Goal: Task Accomplishment & Management: Use online tool/utility

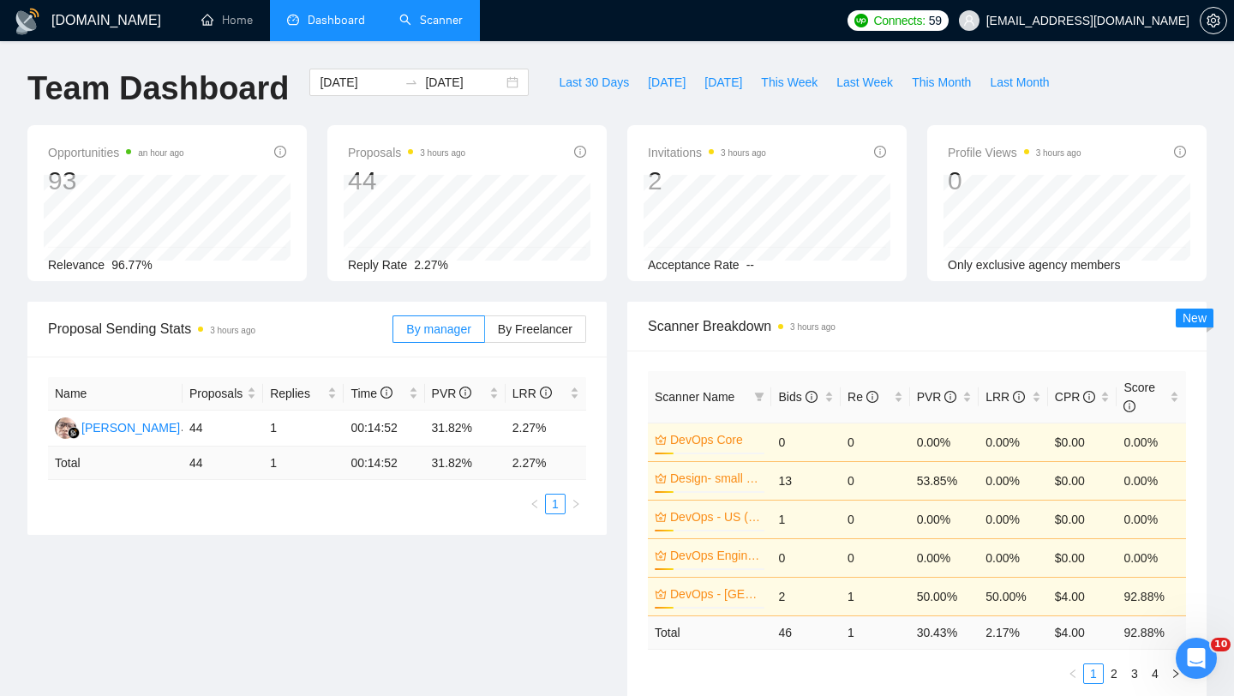
click at [436, 21] on link "Scanner" at bounding box center [430, 20] width 63 height 15
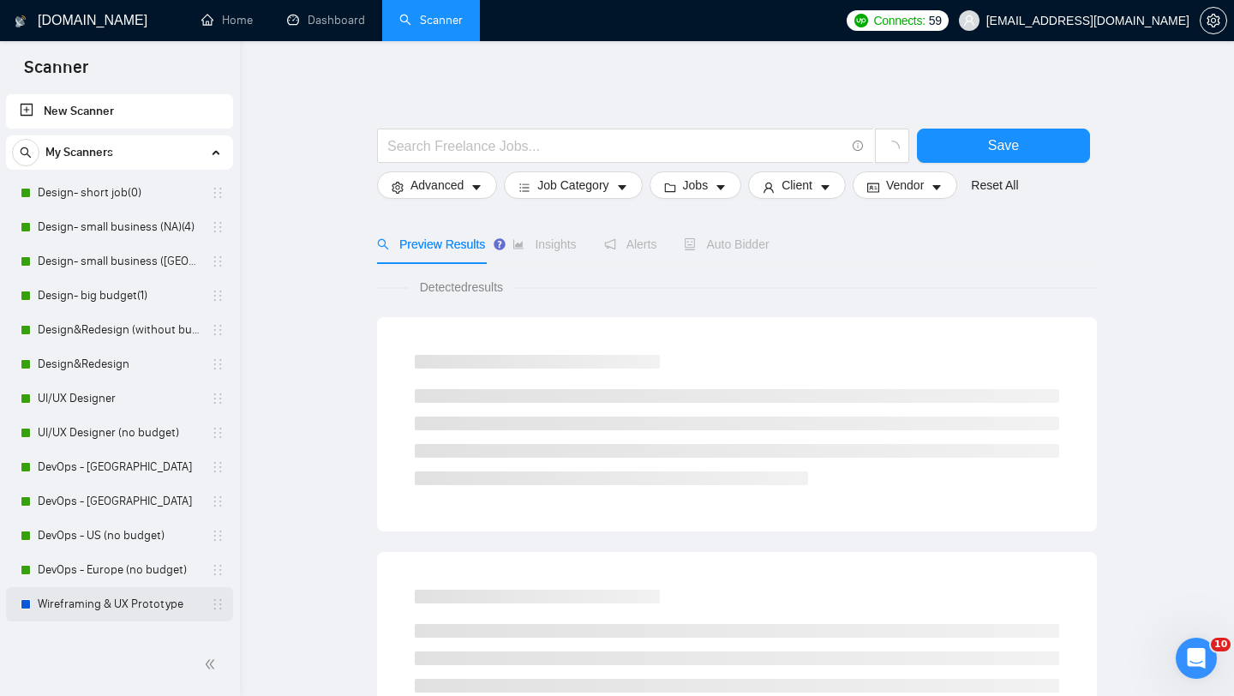
scroll to position [331, 0]
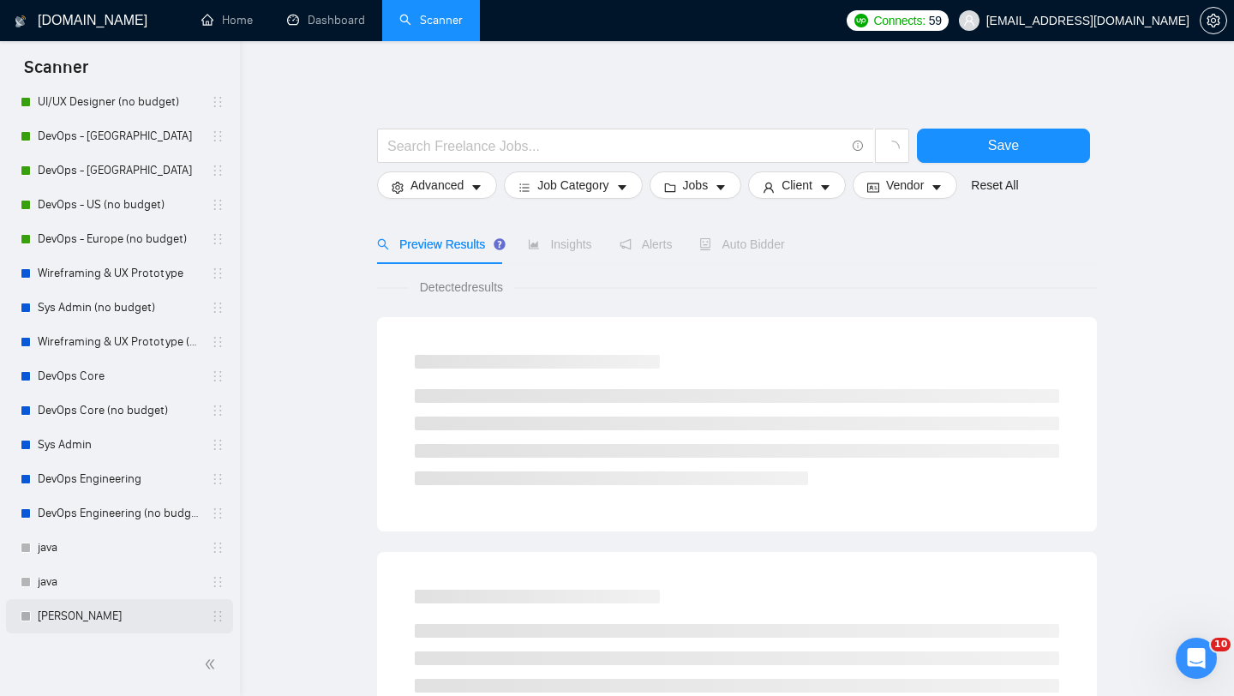
click at [57, 629] on link "[PERSON_NAME]" at bounding box center [119, 616] width 163 height 34
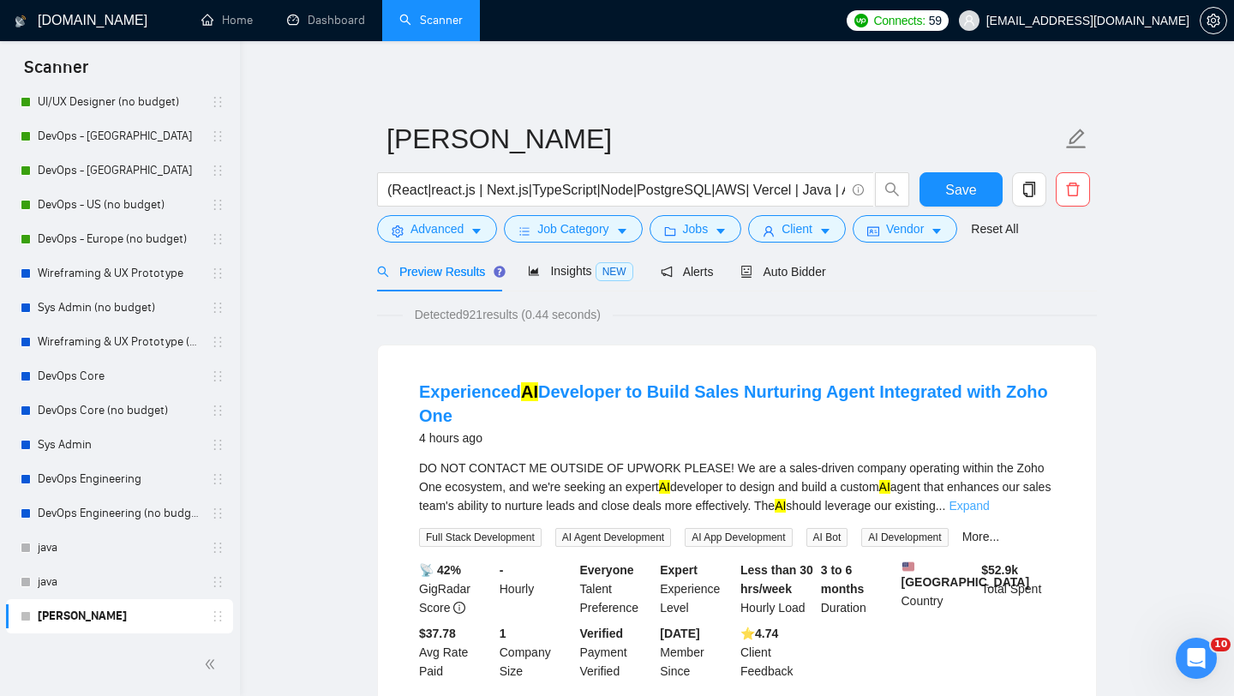
click at [989, 503] on link "Expand" at bounding box center [969, 506] width 40 height 14
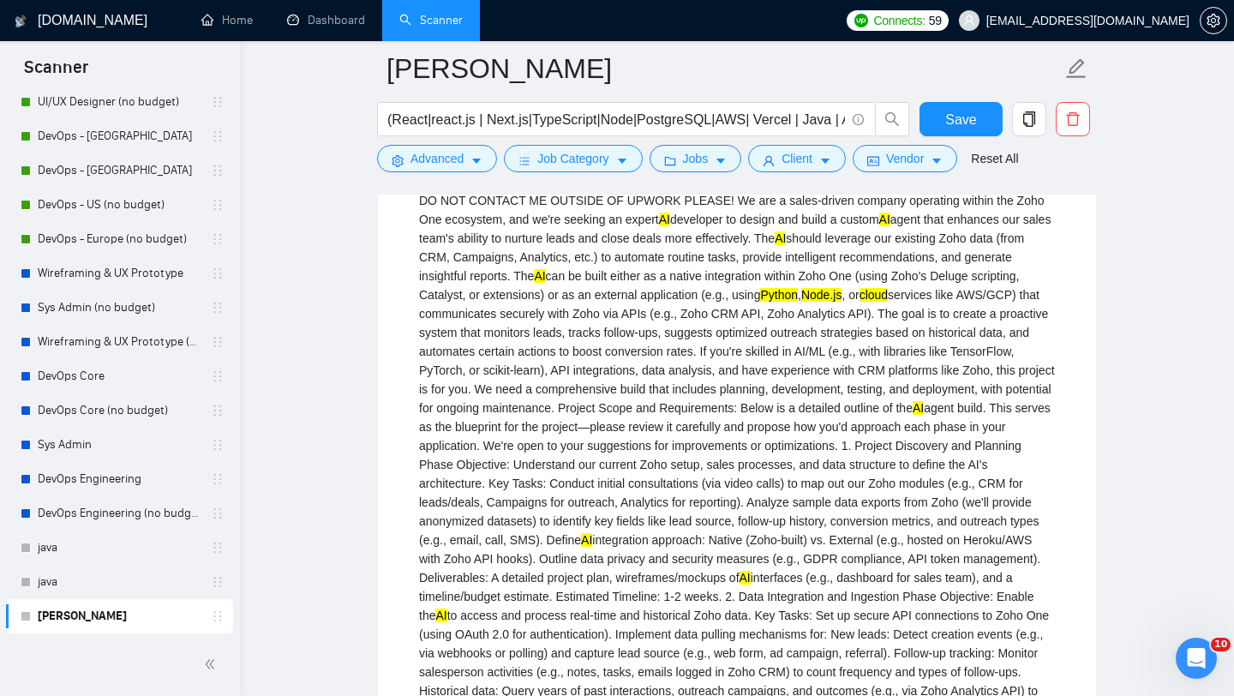
scroll to position [284, 0]
